Goal: Check status

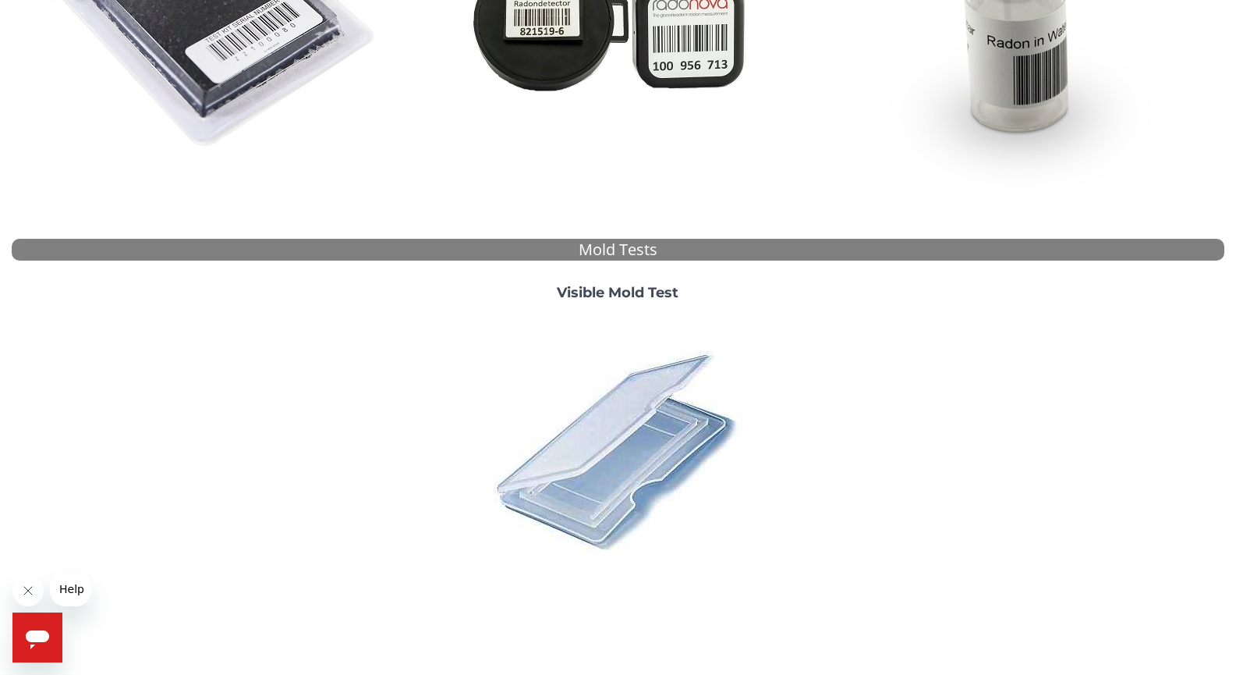
scroll to position [373, 0]
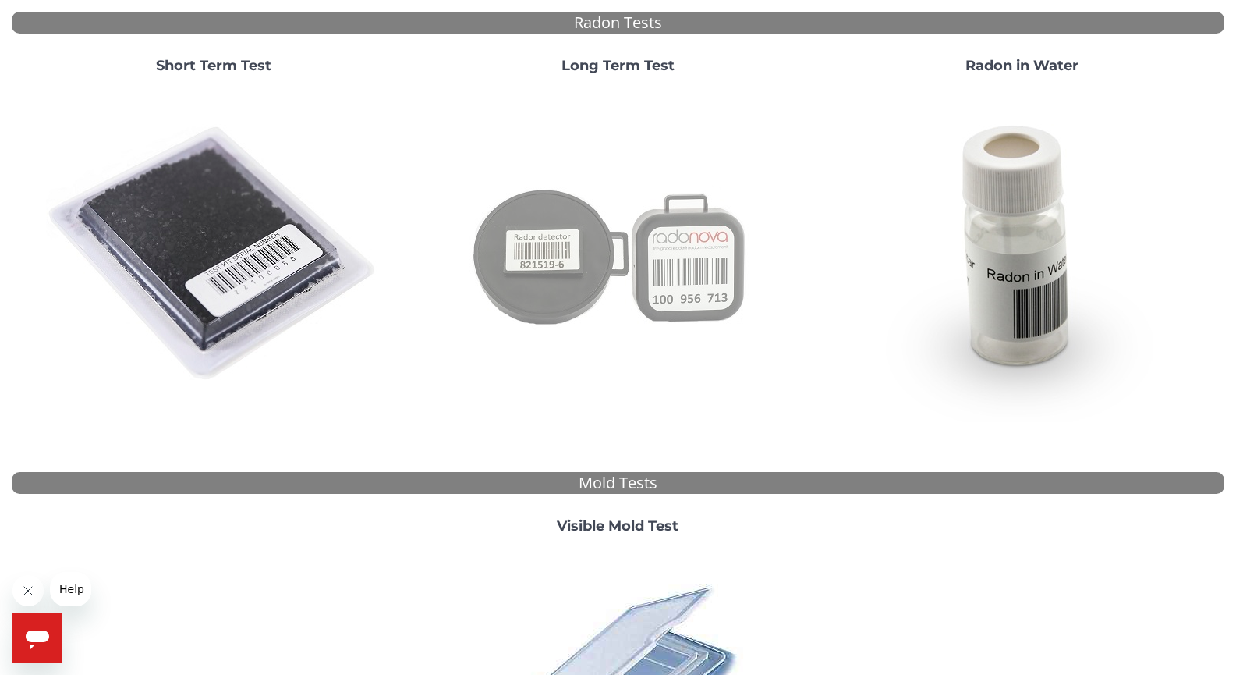
scroll to position [451, 0]
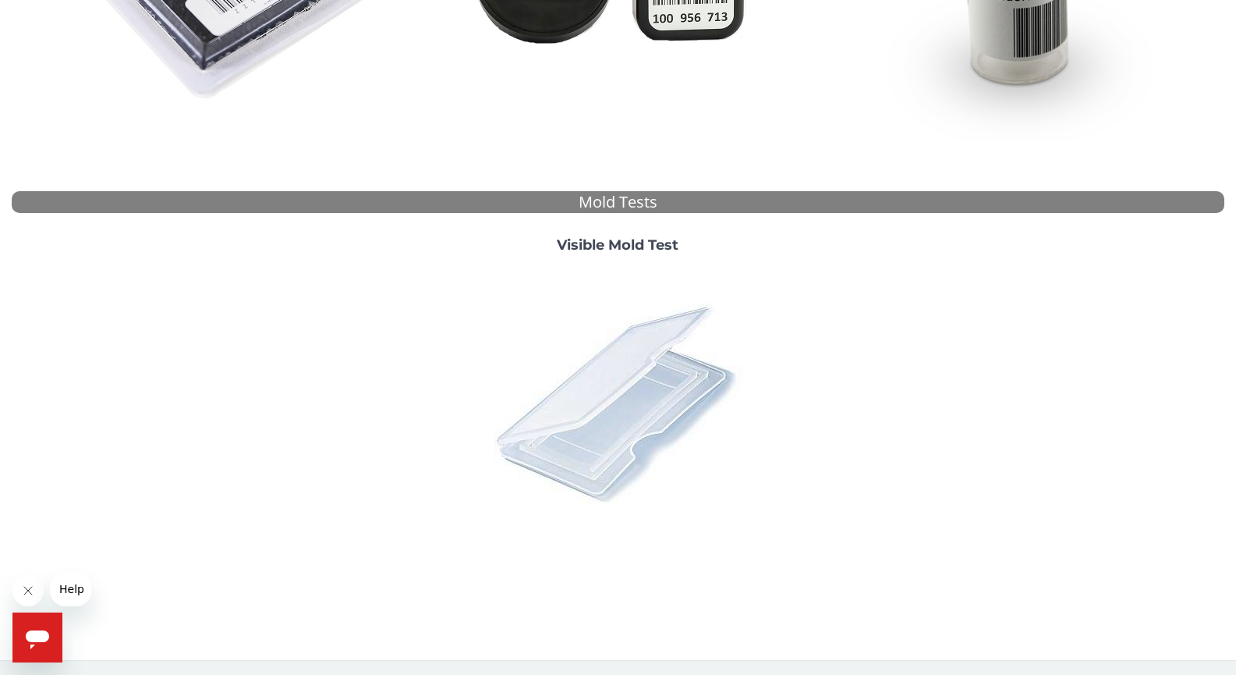
click at [669, 386] on img at bounding box center [617, 402] width 273 height 273
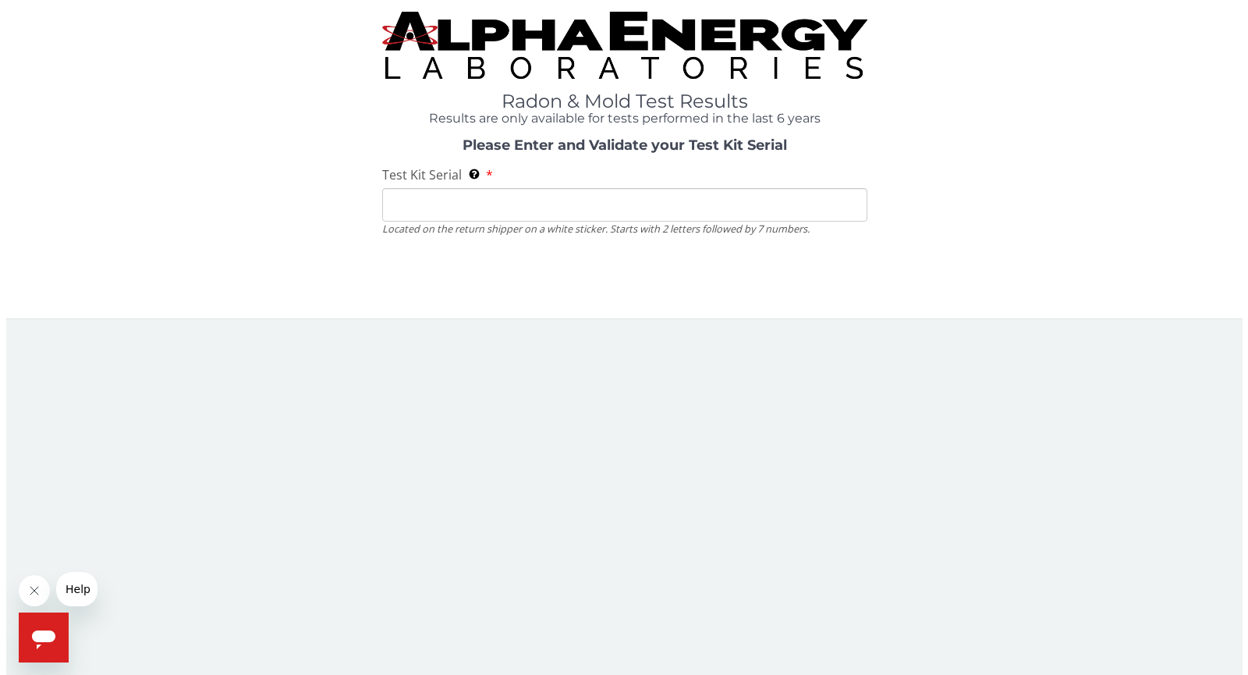
scroll to position [0, 0]
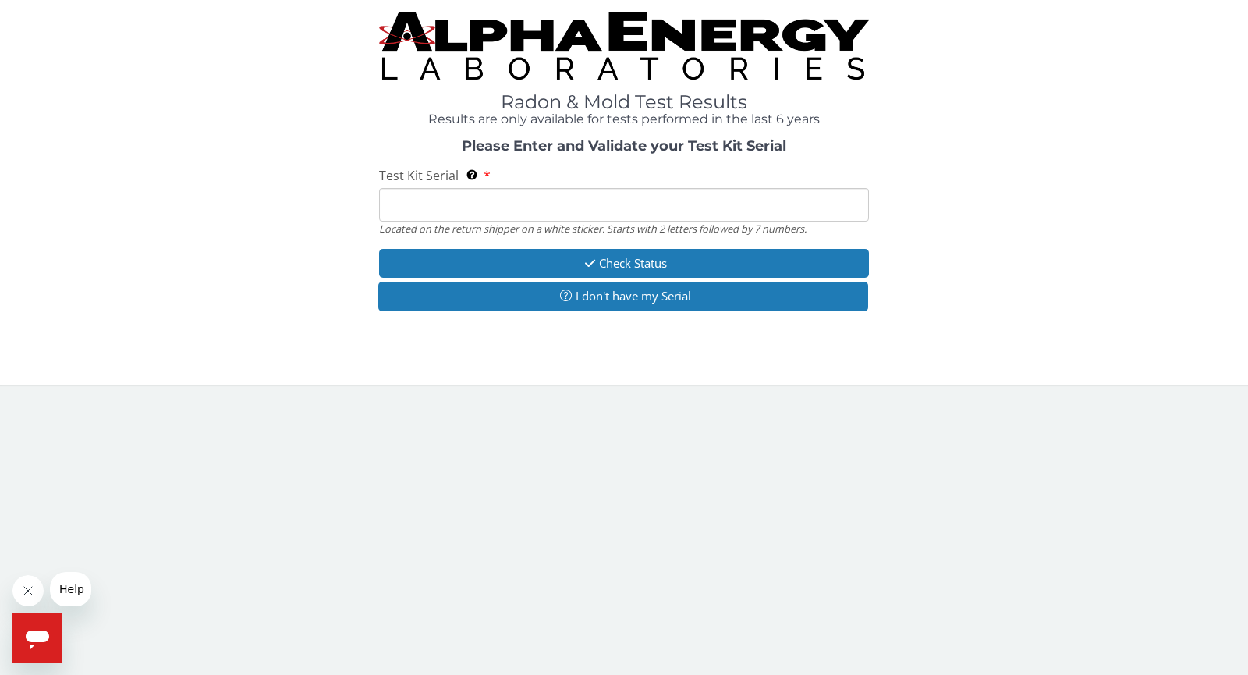
click at [591, 199] on input "Test Kit Serial Located on the return shipper on a white sticker. Starts with 2…" at bounding box center [624, 205] width 490 height 34
click at [638, 213] on input "Test Kit Serial Located on the return shipper on a white sticker. Starts with 2…" at bounding box center [624, 205] width 490 height 34
paste input "ML176395"
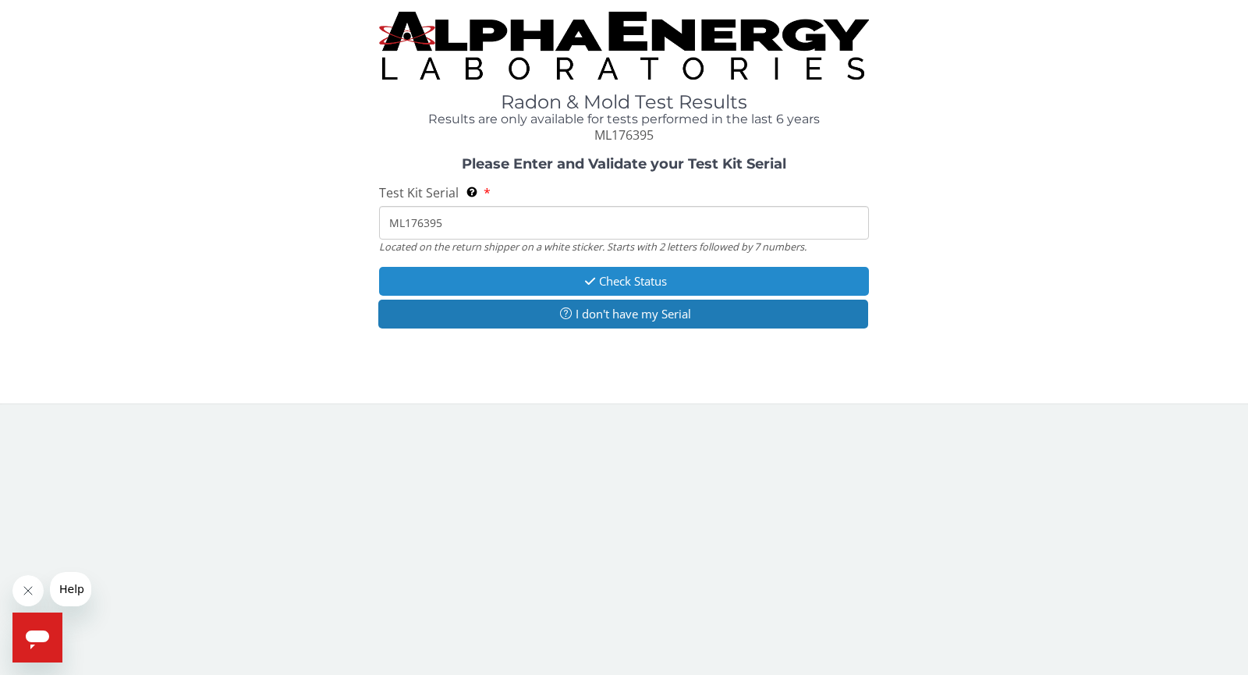
type input "ML176395"
click at [645, 271] on button "Check Status" at bounding box center [624, 281] width 490 height 29
